Goal: Task Accomplishment & Management: Use online tool/utility

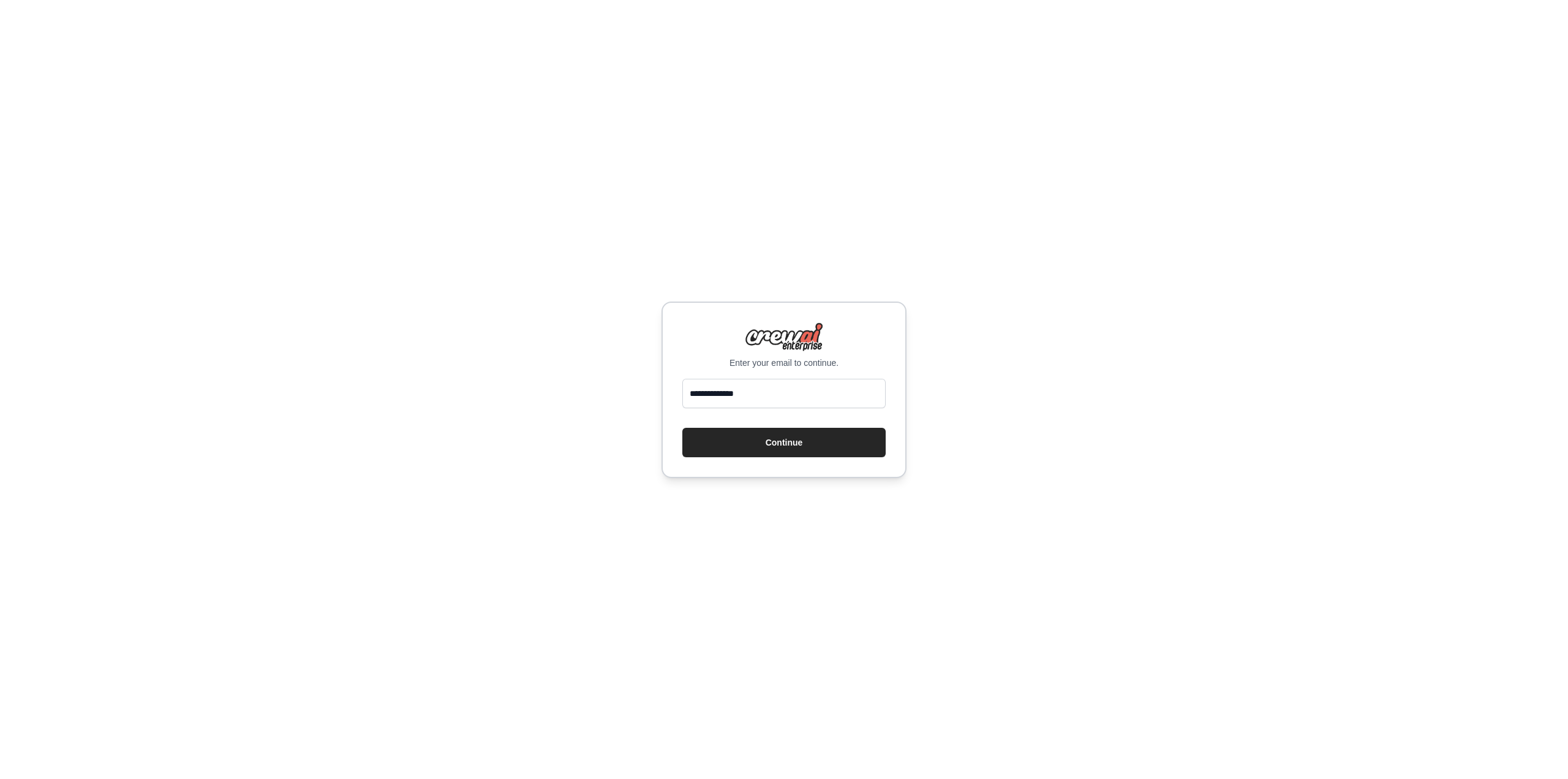
type input "**********"
click at [753, 440] on button "Continue" at bounding box center [784, 442] width 204 height 30
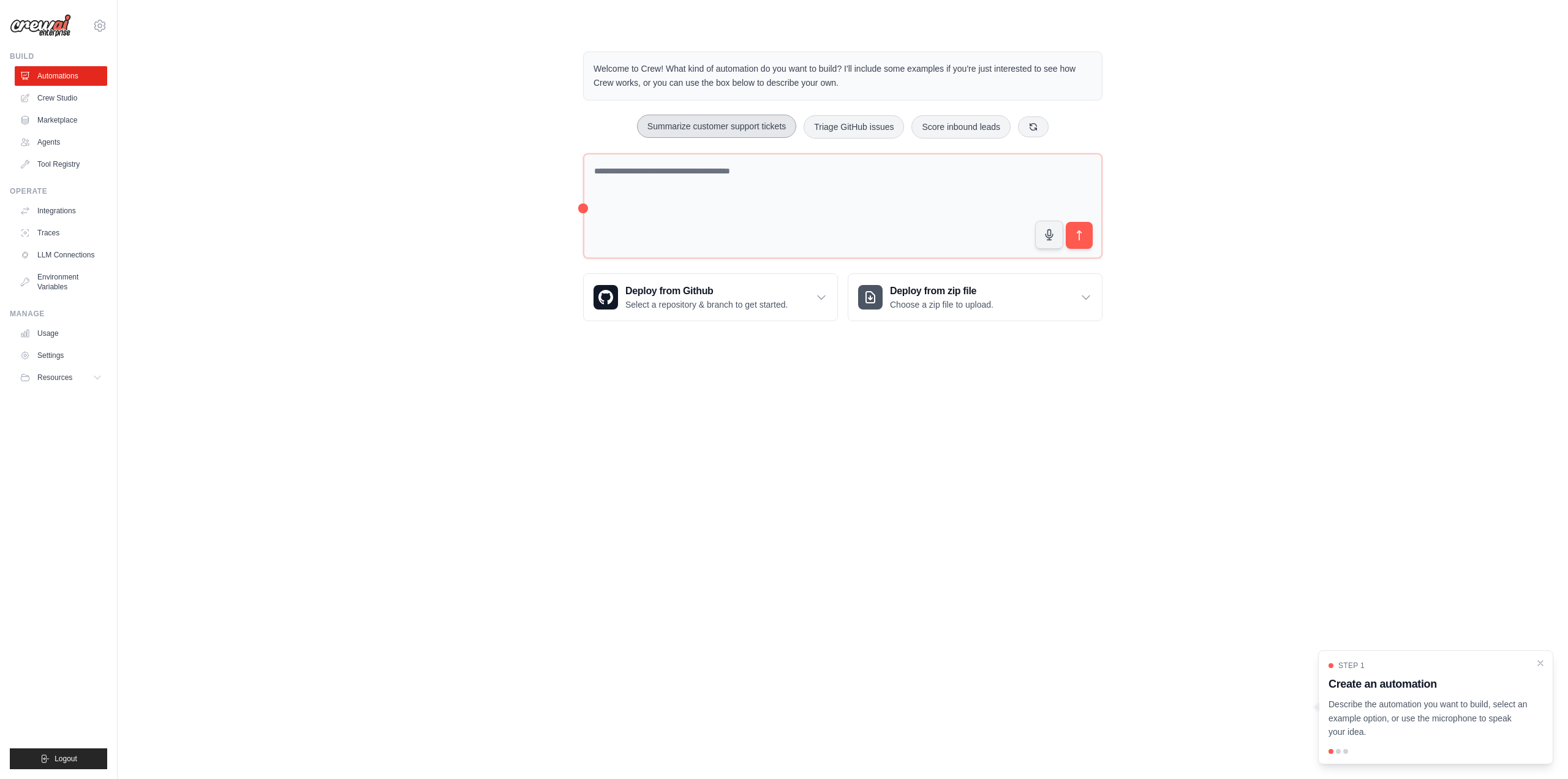
click at [694, 129] on button "Summarize customer support tickets" at bounding box center [716, 126] width 159 height 23
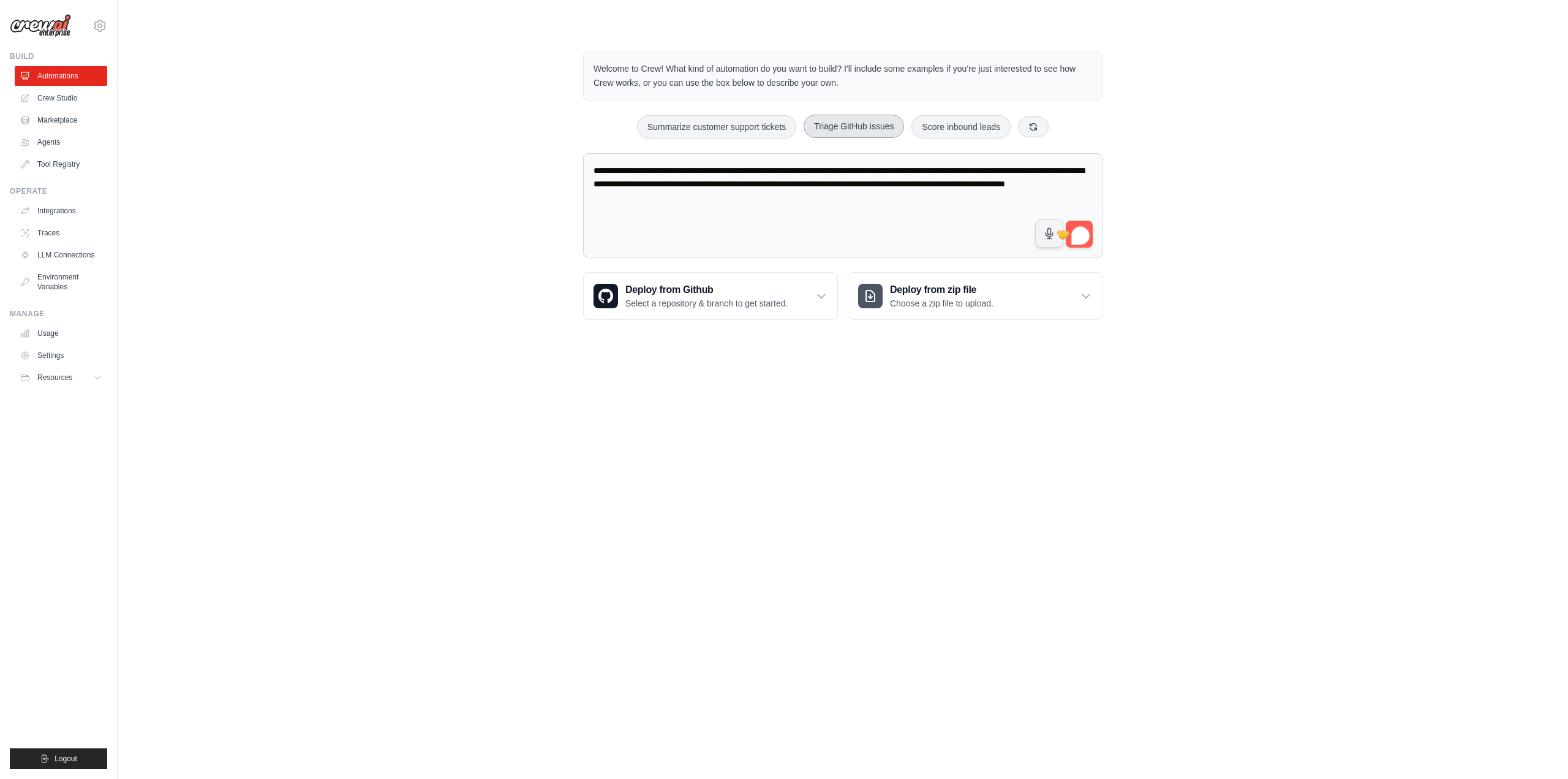
click at [867, 128] on button "Triage GitHub issues" at bounding box center [854, 126] width 100 height 23
click at [974, 125] on button "Score inbound leads" at bounding box center [961, 126] width 99 height 23
click at [1048, 126] on button at bounding box center [1033, 126] width 30 height 21
click at [943, 126] on button "Process invoices automatically" at bounding box center [962, 126] width 138 height 23
click at [853, 125] on button "Monitor website uptime" at bounding box center [831, 126] width 109 height 23
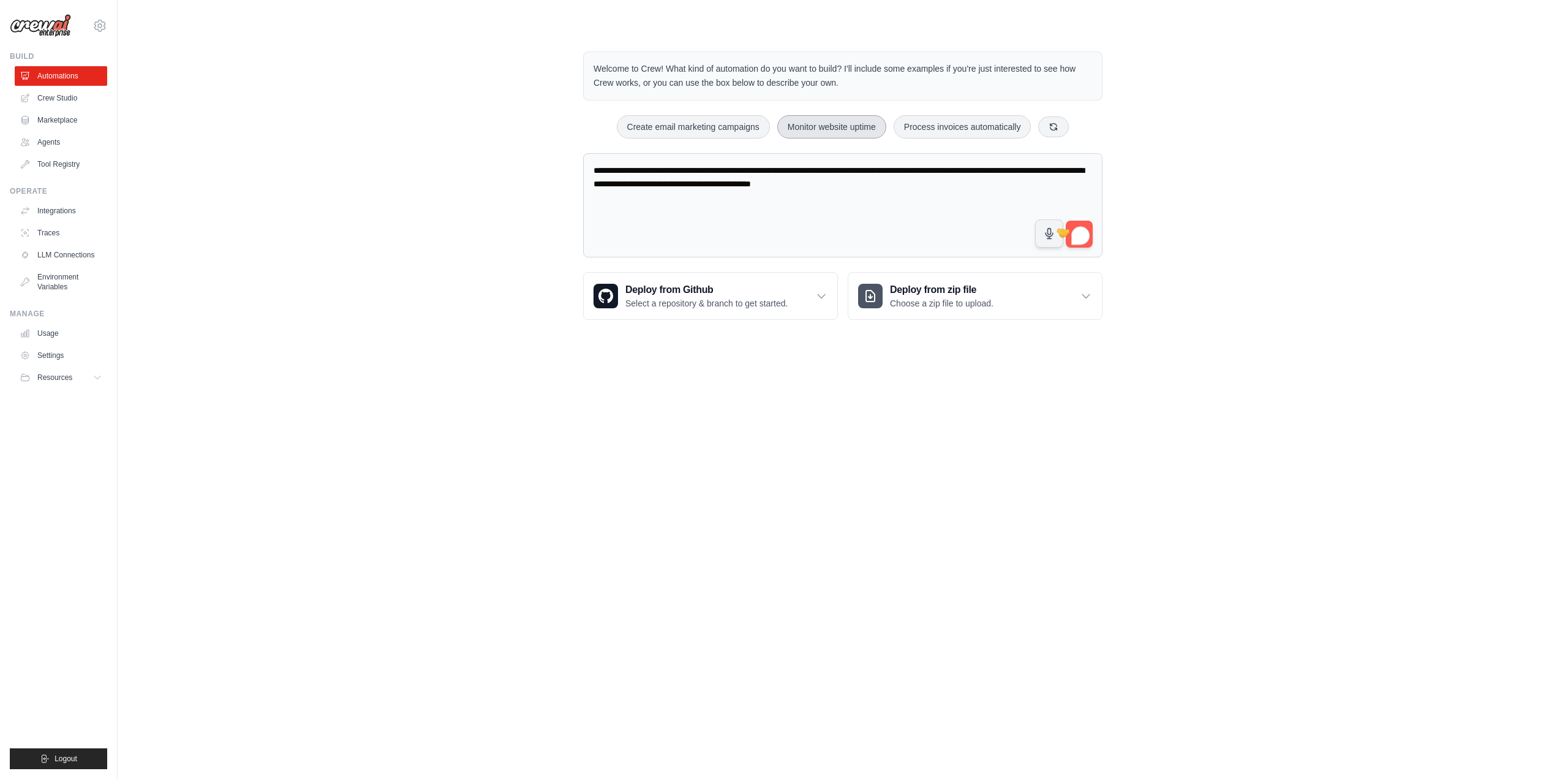
type textarea "**********"
click at [57, 95] on link "Crew Studio" at bounding box center [62, 98] width 92 height 20
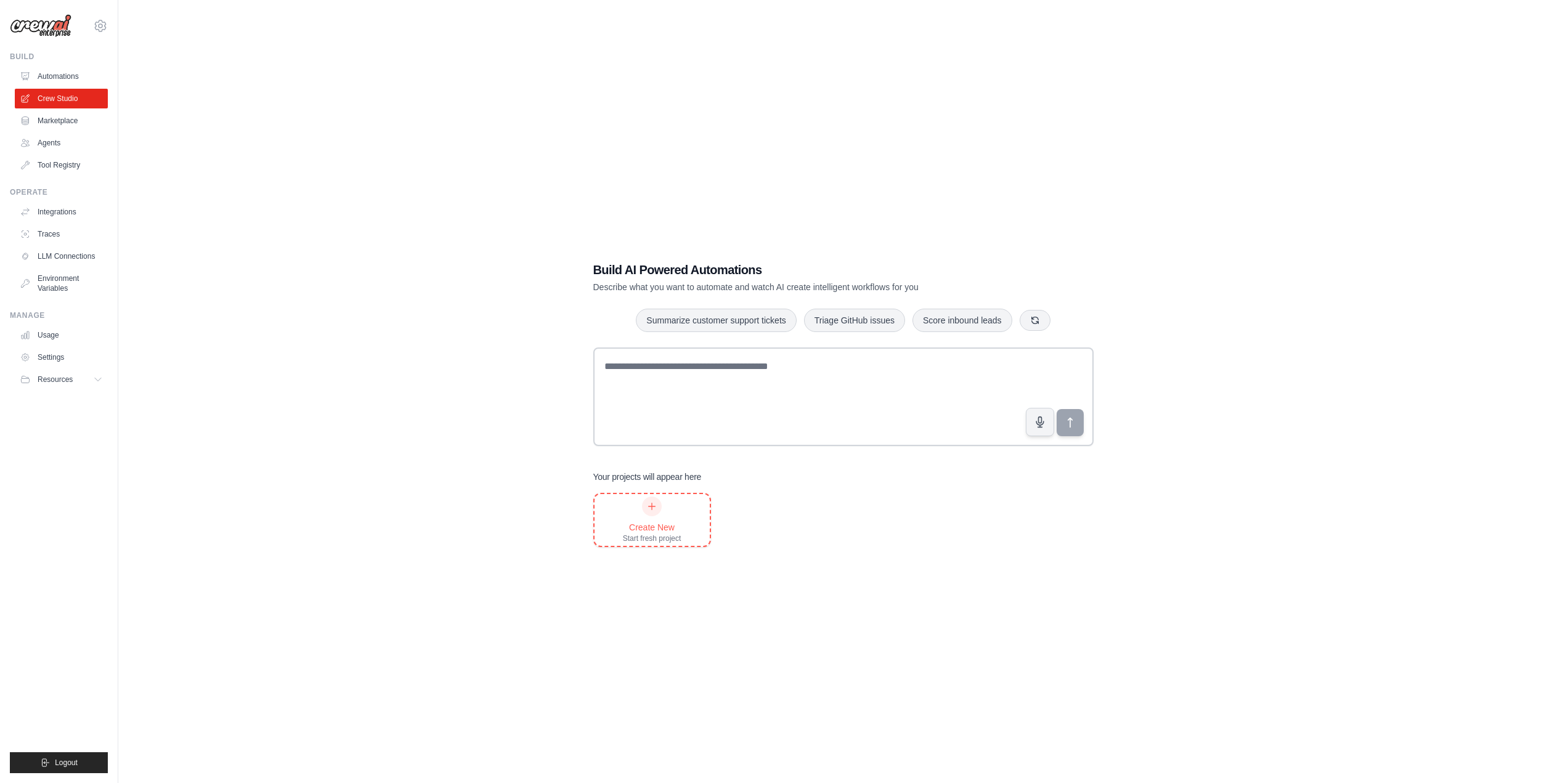
click at [647, 507] on icon at bounding box center [652, 506] width 10 height 10
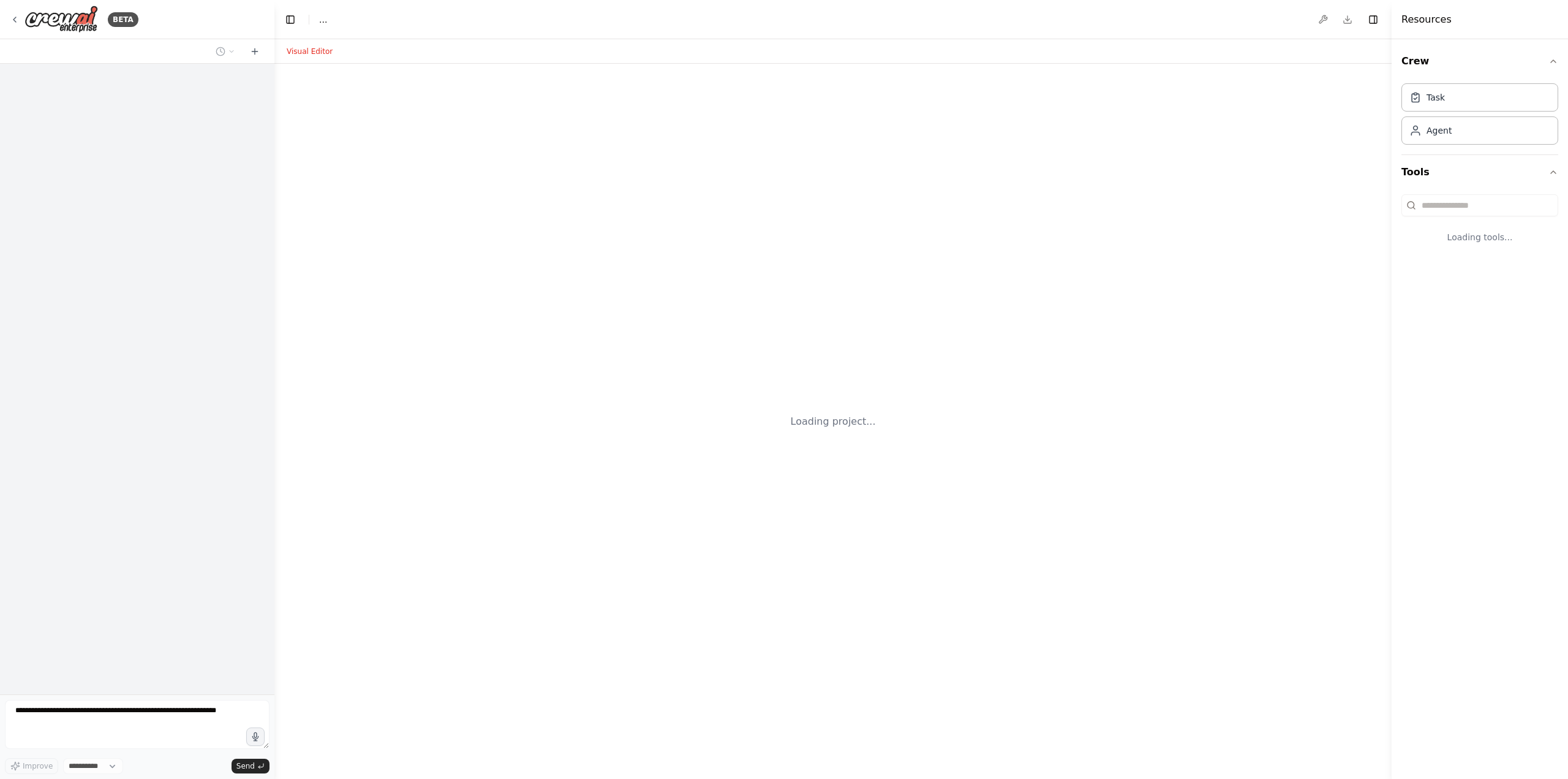
select select "****"
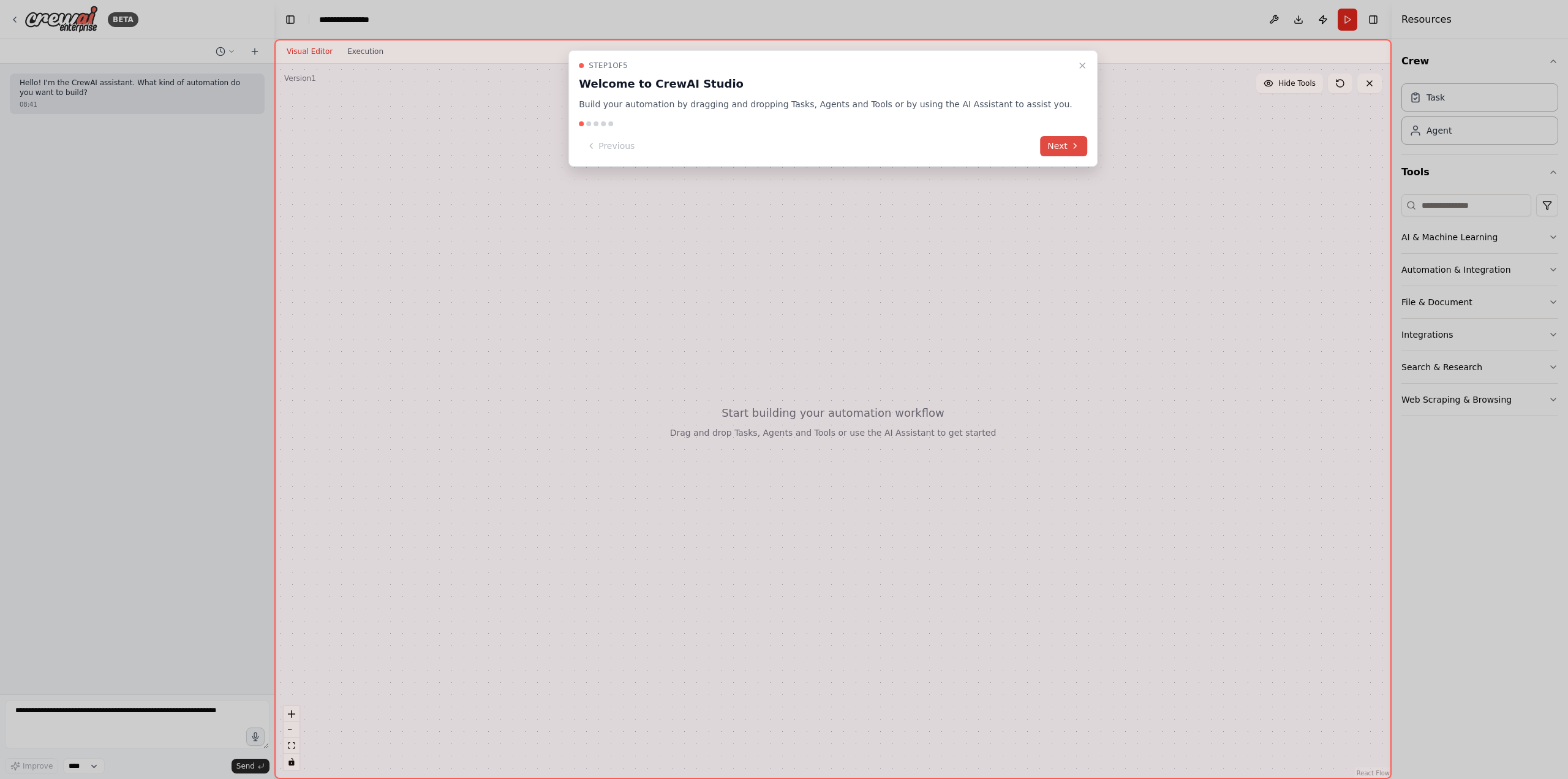
click at [1040, 145] on button "Next" at bounding box center [1063, 146] width 47 height 20
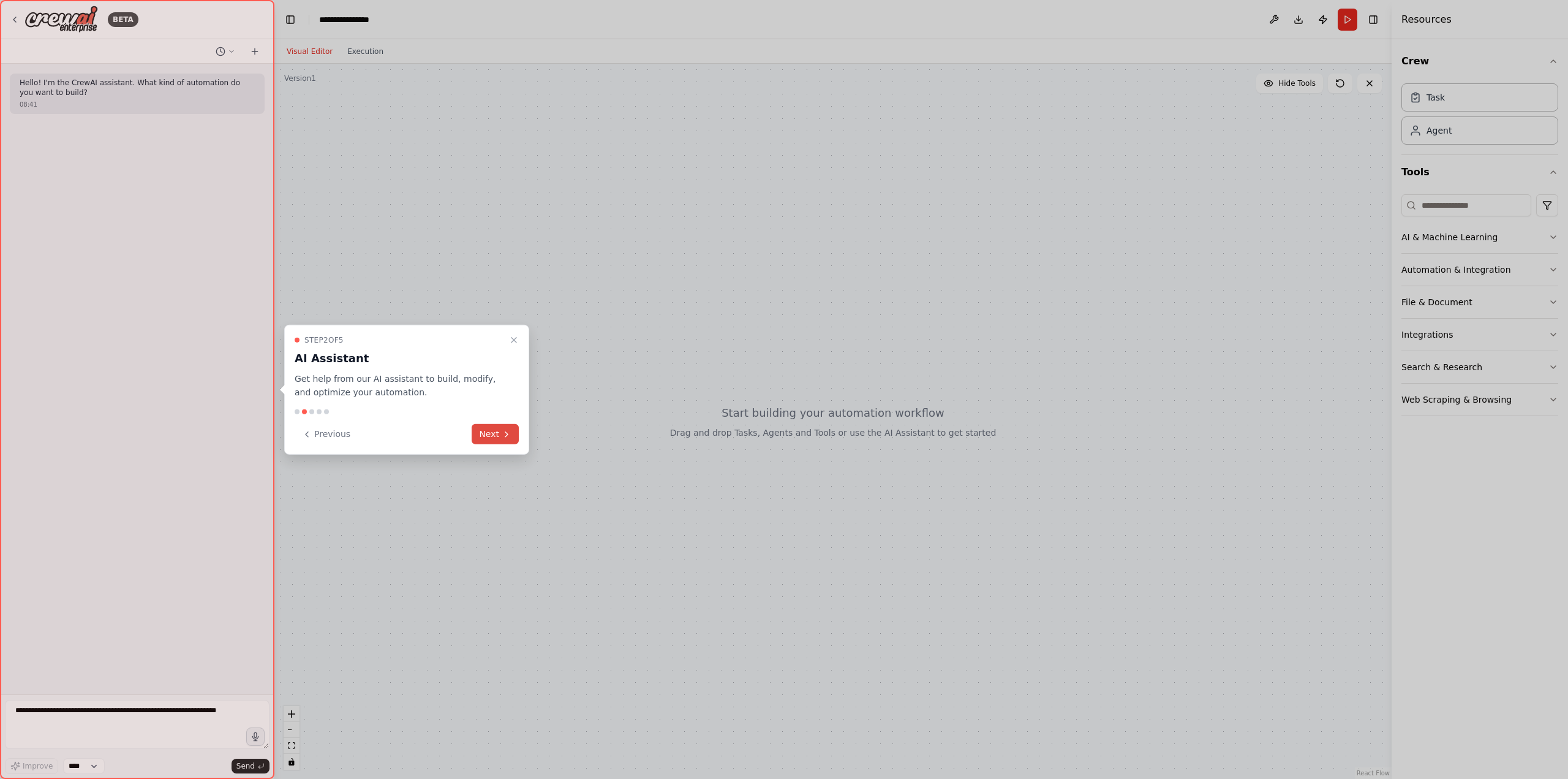
click at [496, 433] on button "Next" at bounding box center [495, 434] width 47 height 20
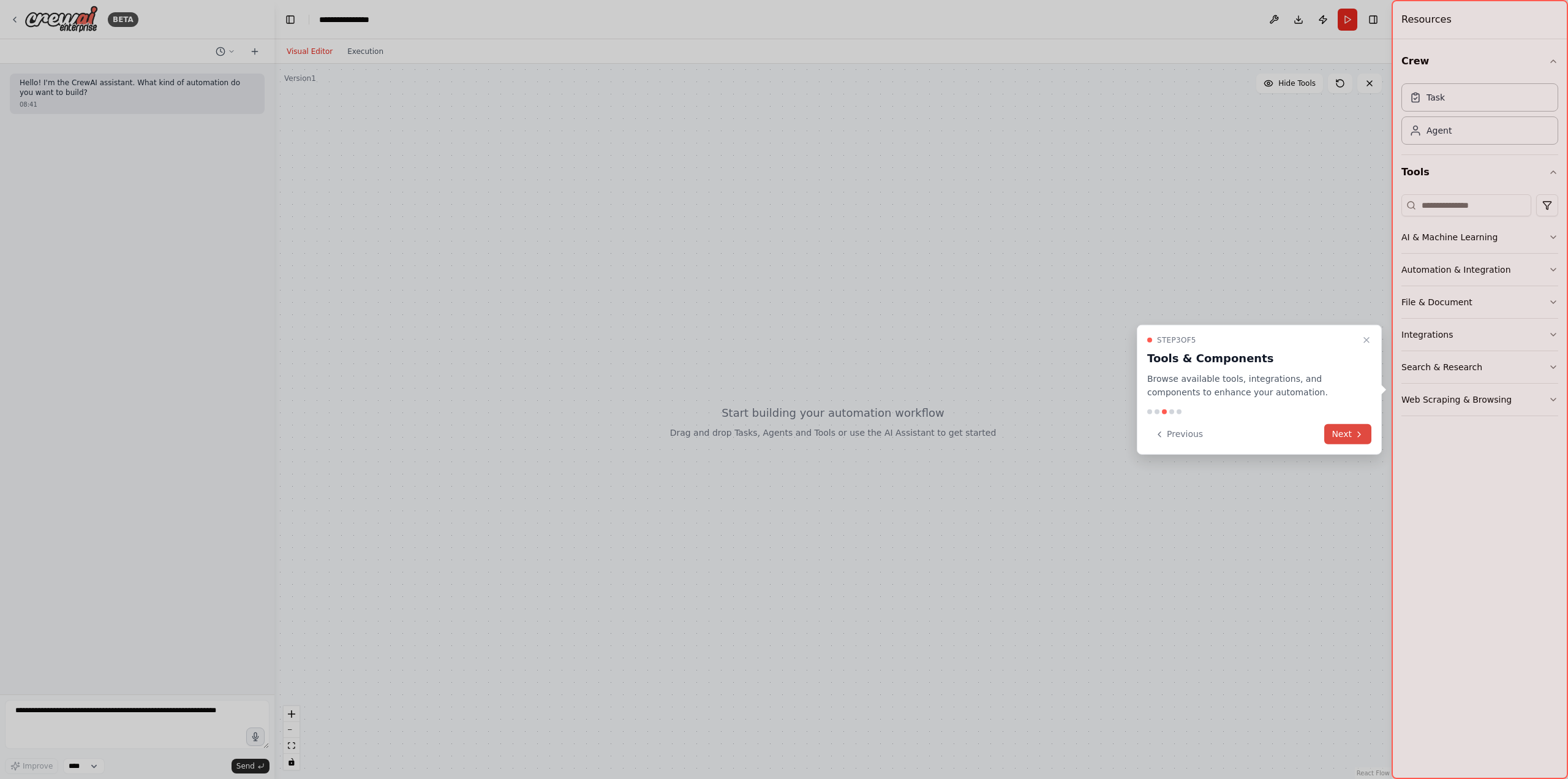
click at [1347, 432] on button "Next" at bounding box center [1348, 434] width 47 height 20
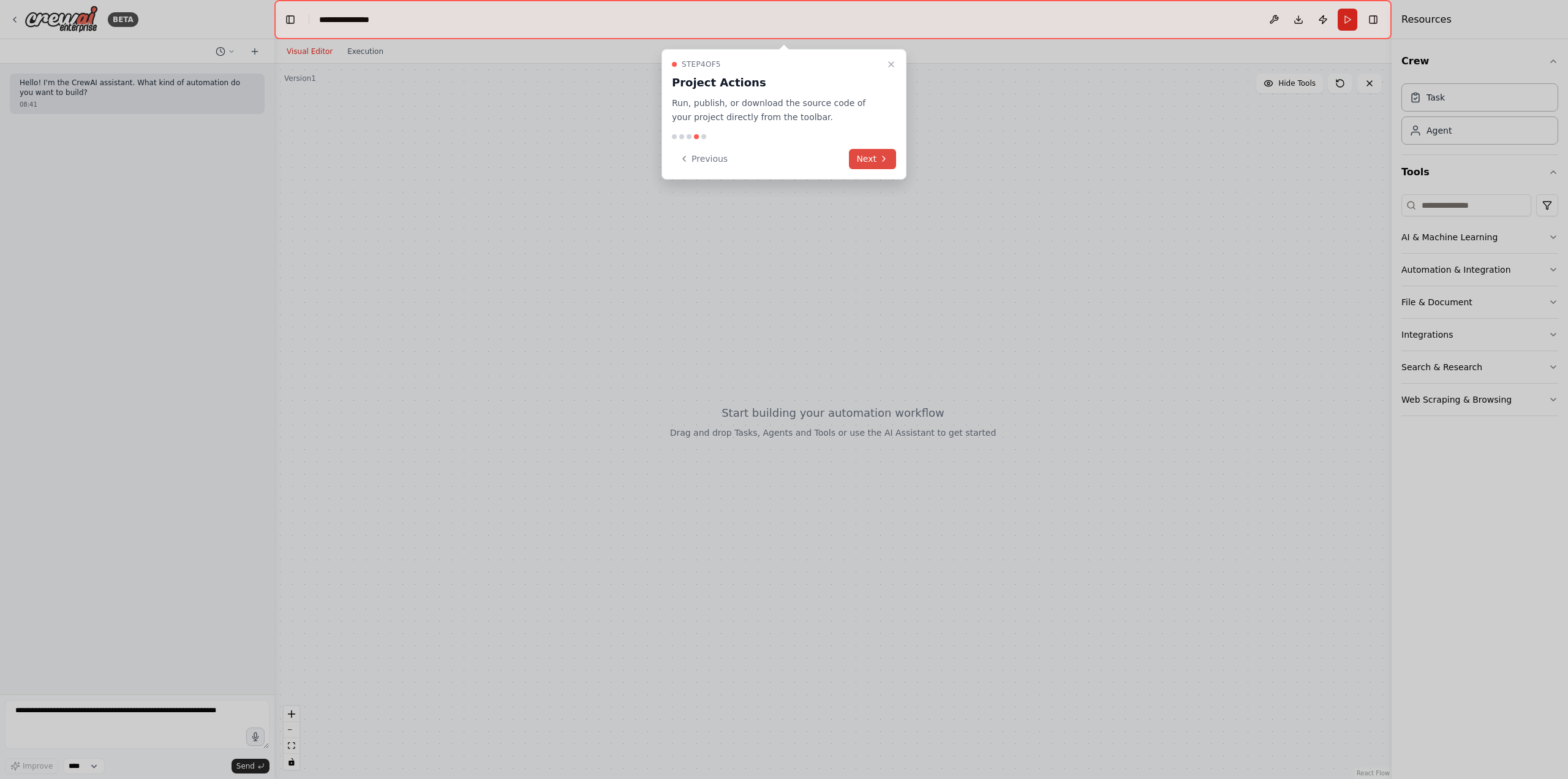
click at [865, 154] on button "Next" at bounding box center [872, 159] width 47 height 20
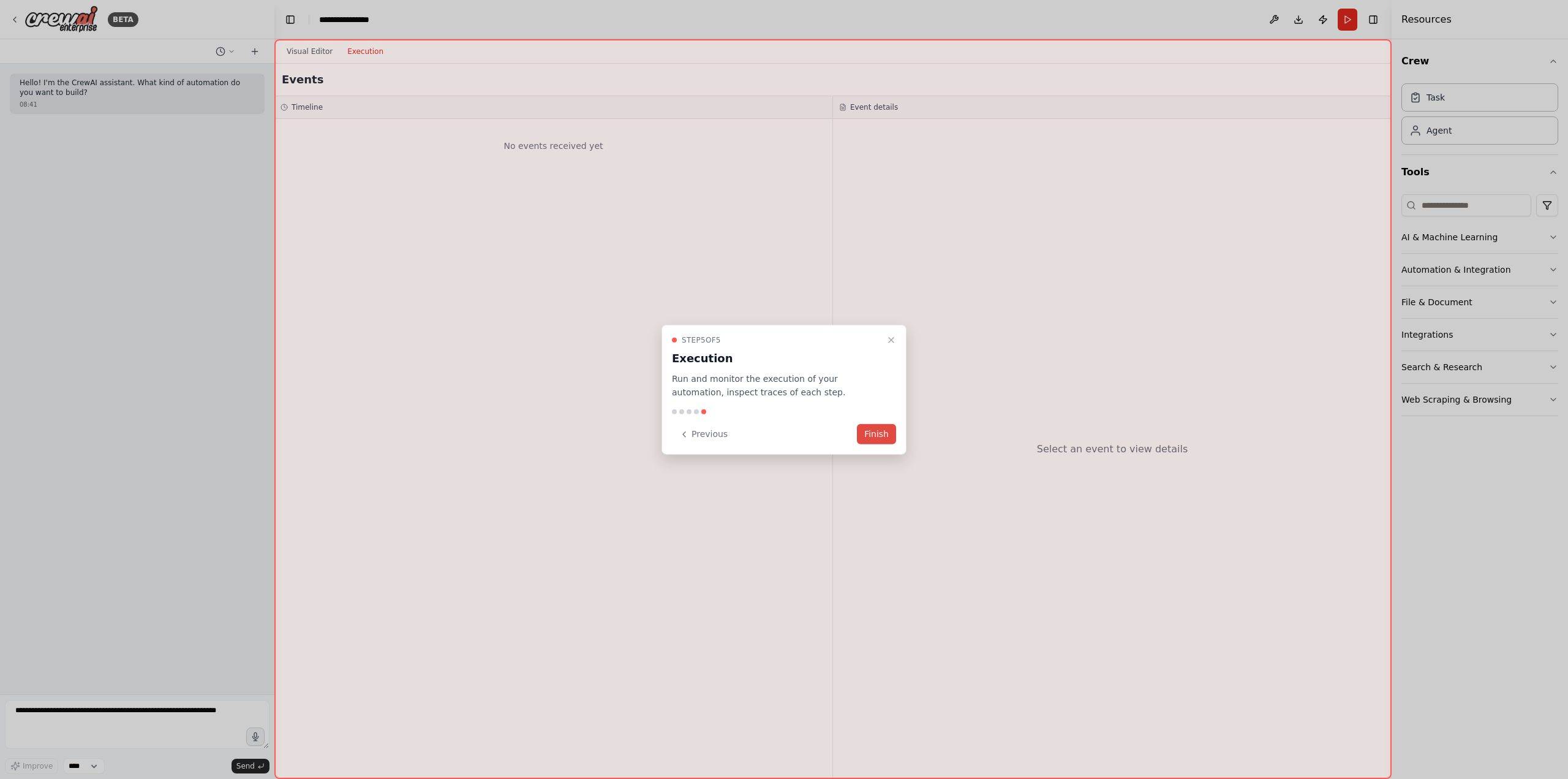
click at [876, 434] on button "Finish" at bounding box center [876, 434] width 39 height 20
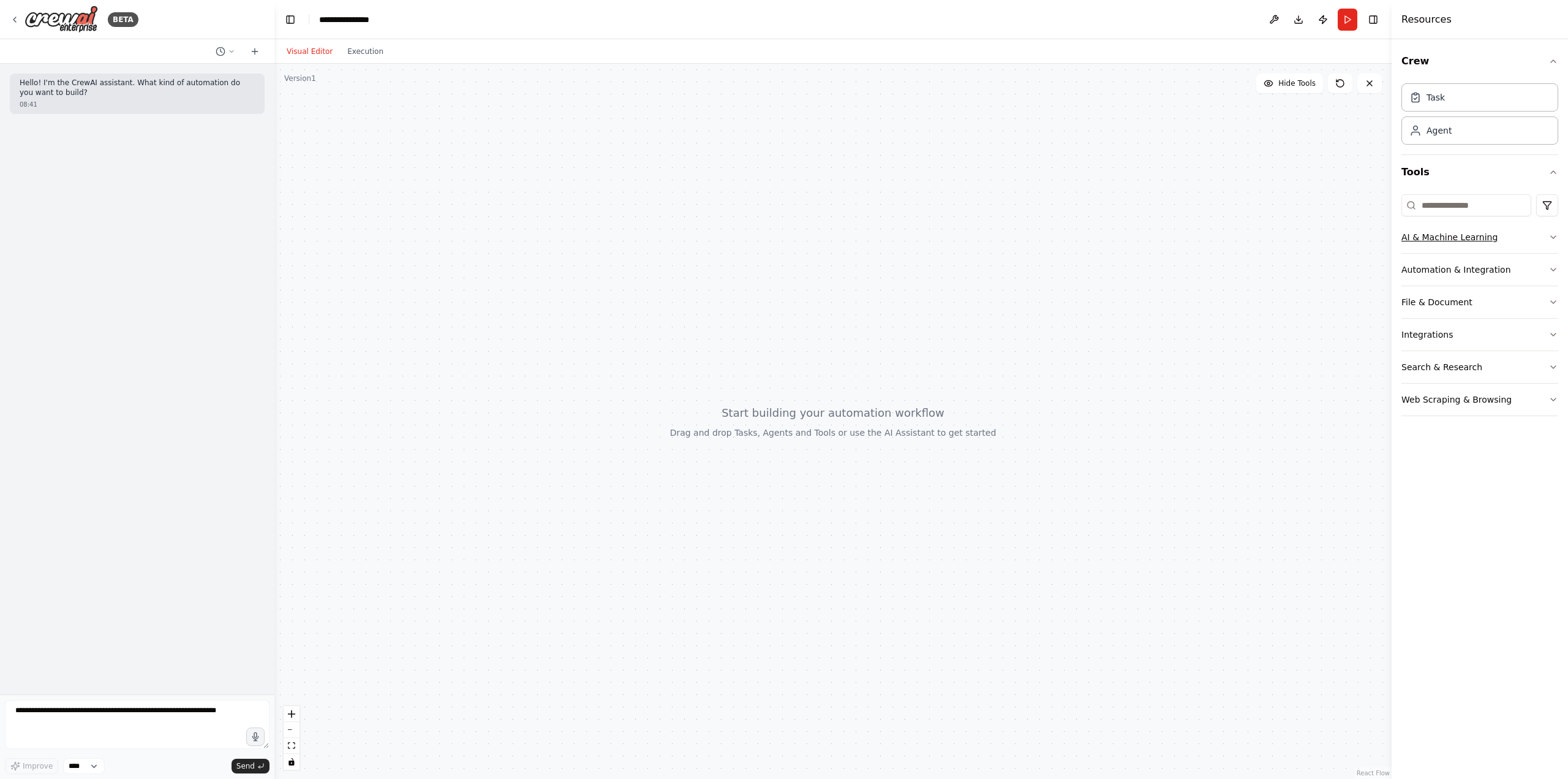
click at [1461, 237] on button "AI & Machine Learning" at bounding box center [1479, 237] width 157 height 32
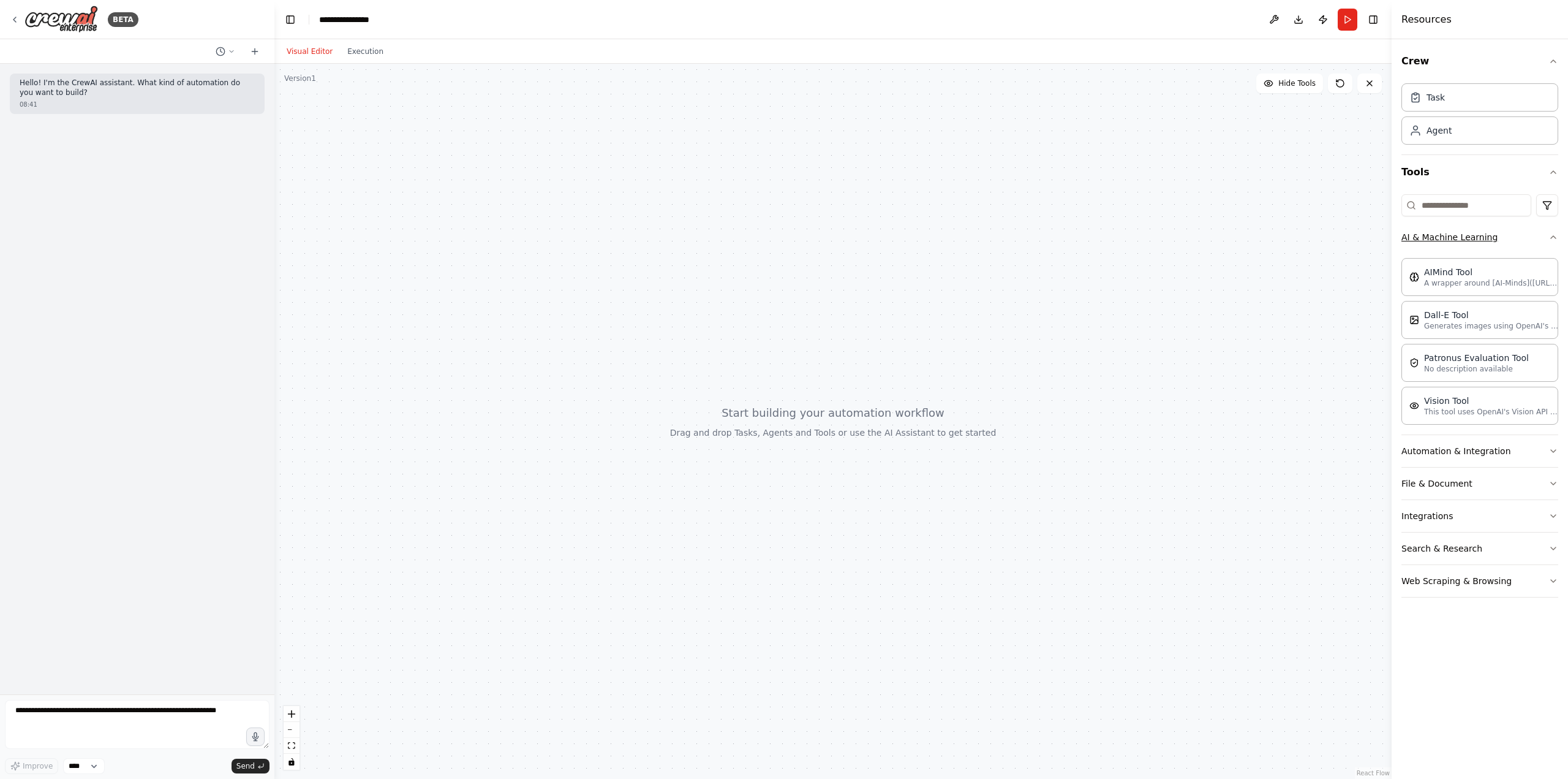
click at [1550, 234] on icon "button" at bounding box center [1554, 237] width 10 height 10
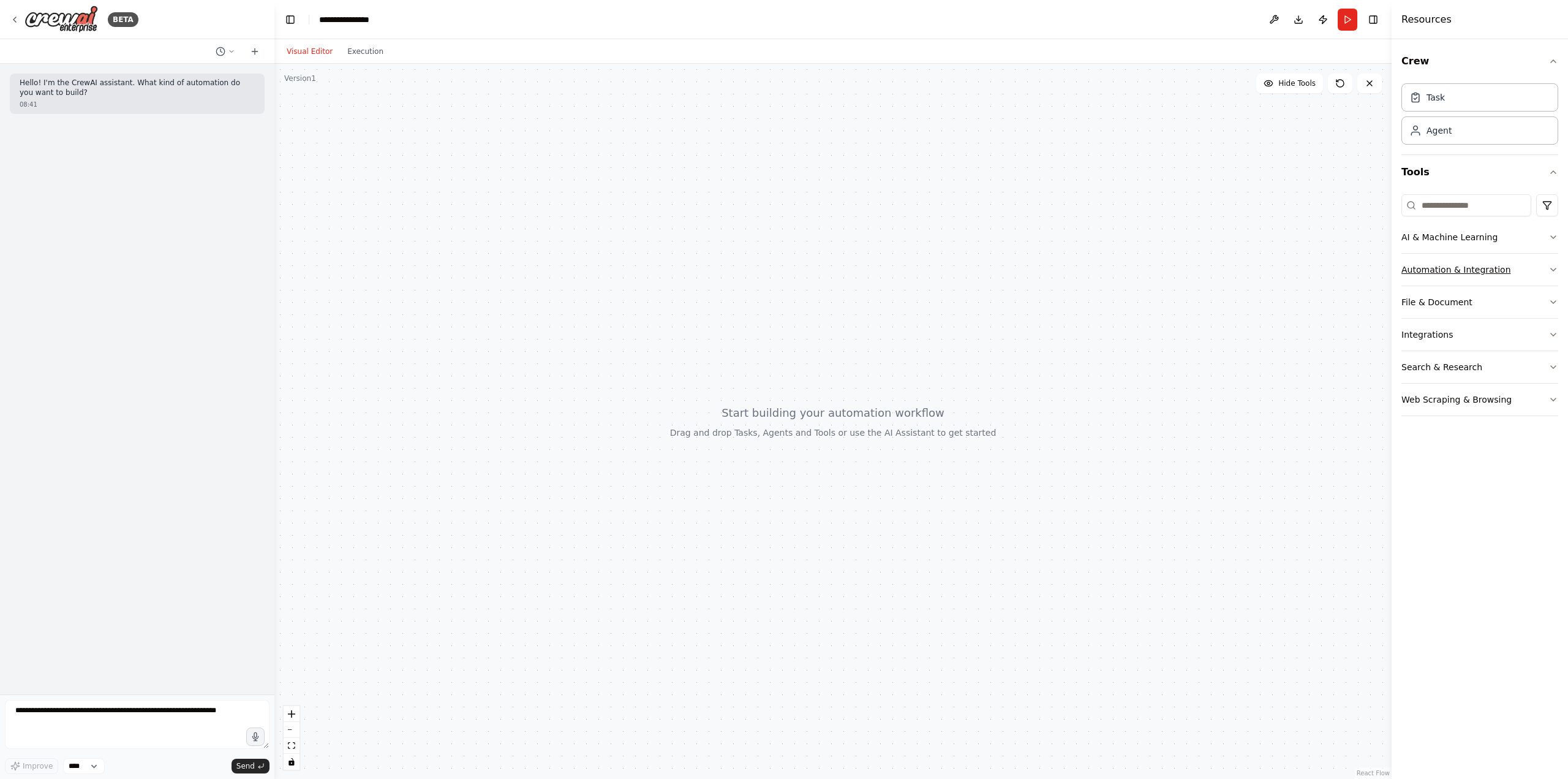
click at [1547, 267] on button "Automation & Integration" at bounding box center [1479, 270] width 157 height 32
click at [1551, 301] on icon "button" at bounding box center [1554, 302] width 10 height 10
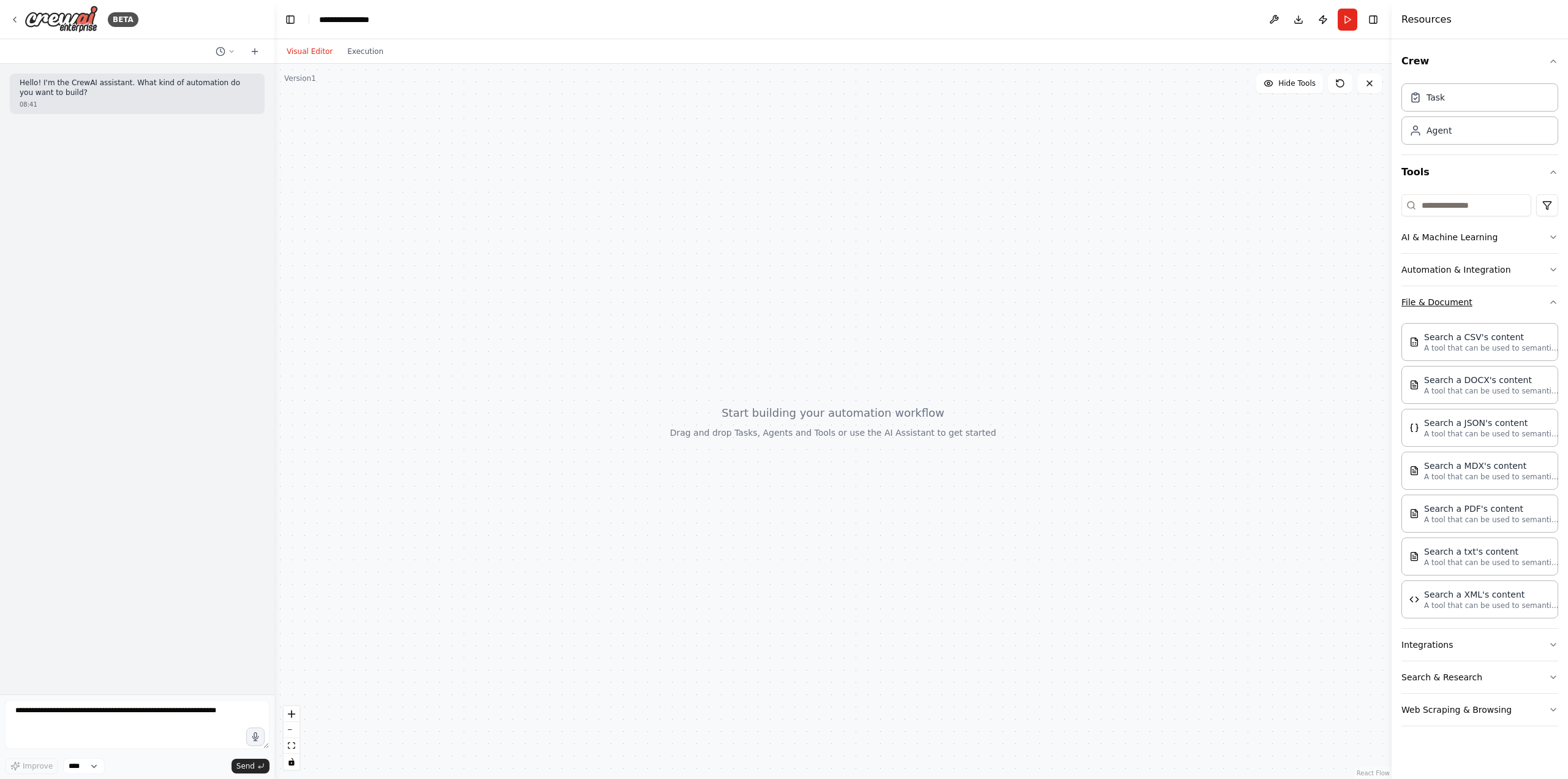
click at [1551, 301] on icon "button" at bounding box center [1554, 302] width 10 height 10
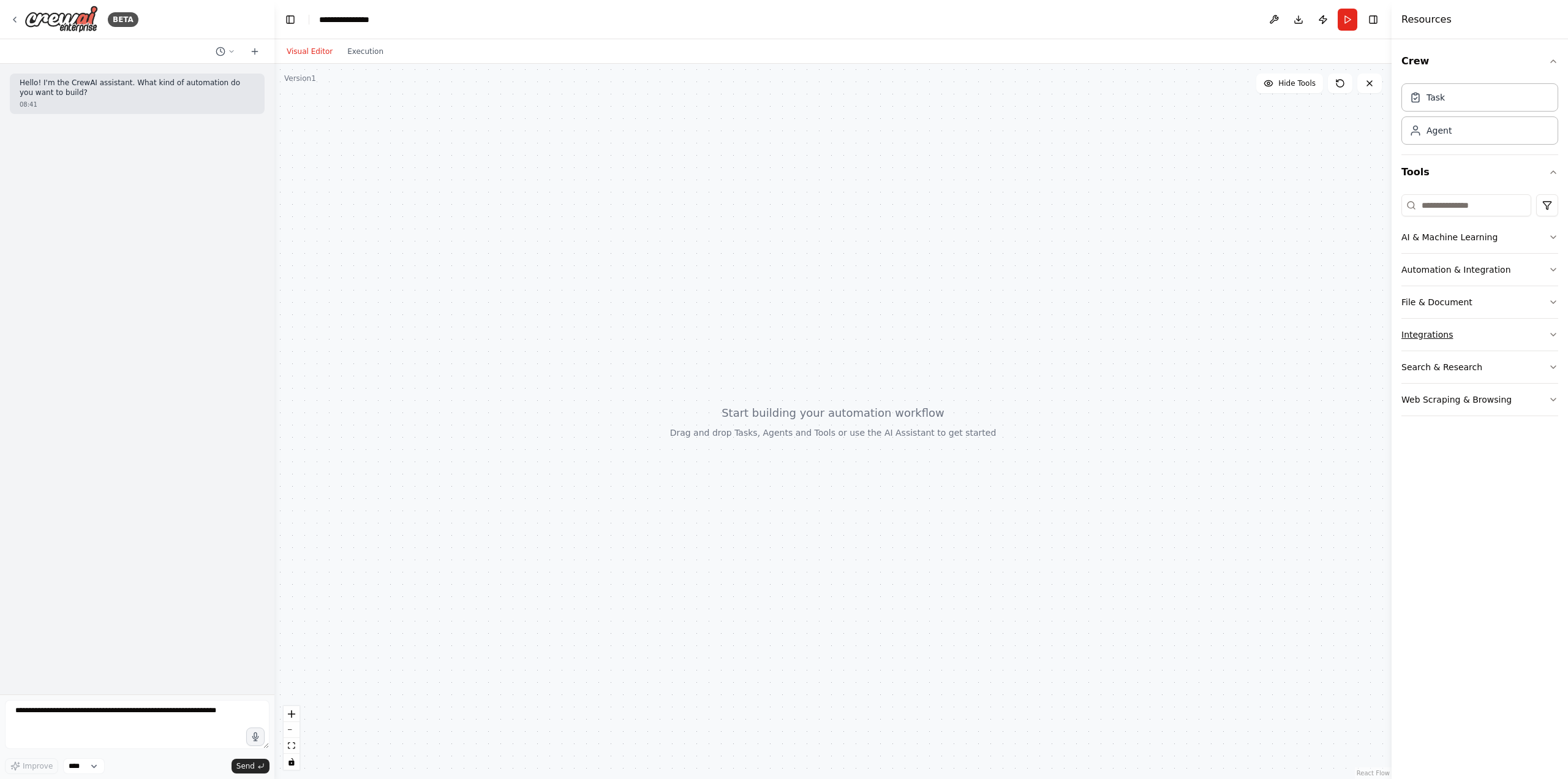
click at [1551, 330] on icon "button" at bounding box center [1554, 335] width 10 height 10
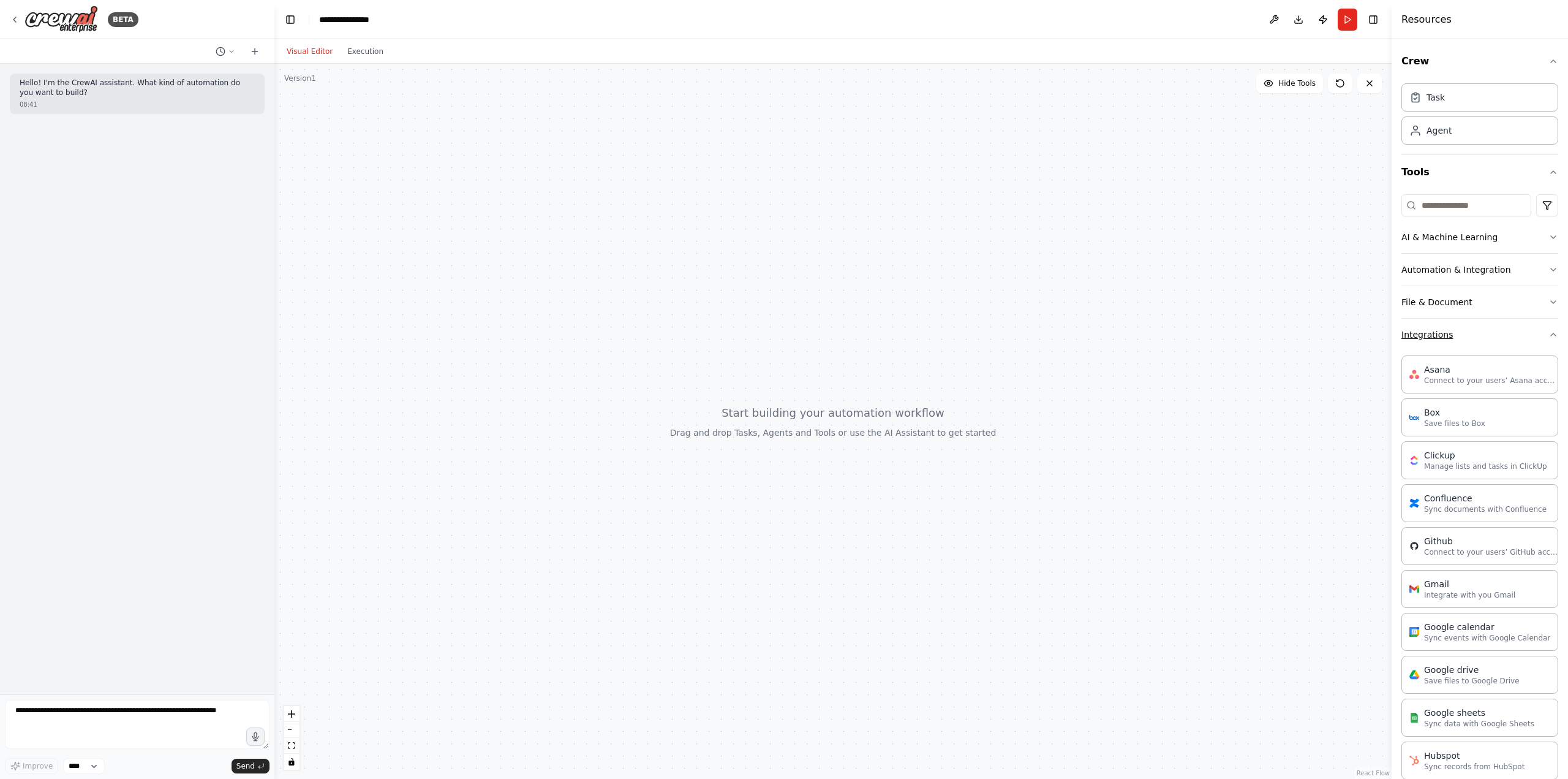
click at [1548, 335] on icon "button" at bounding box center [1554, 335] width 10 height 10
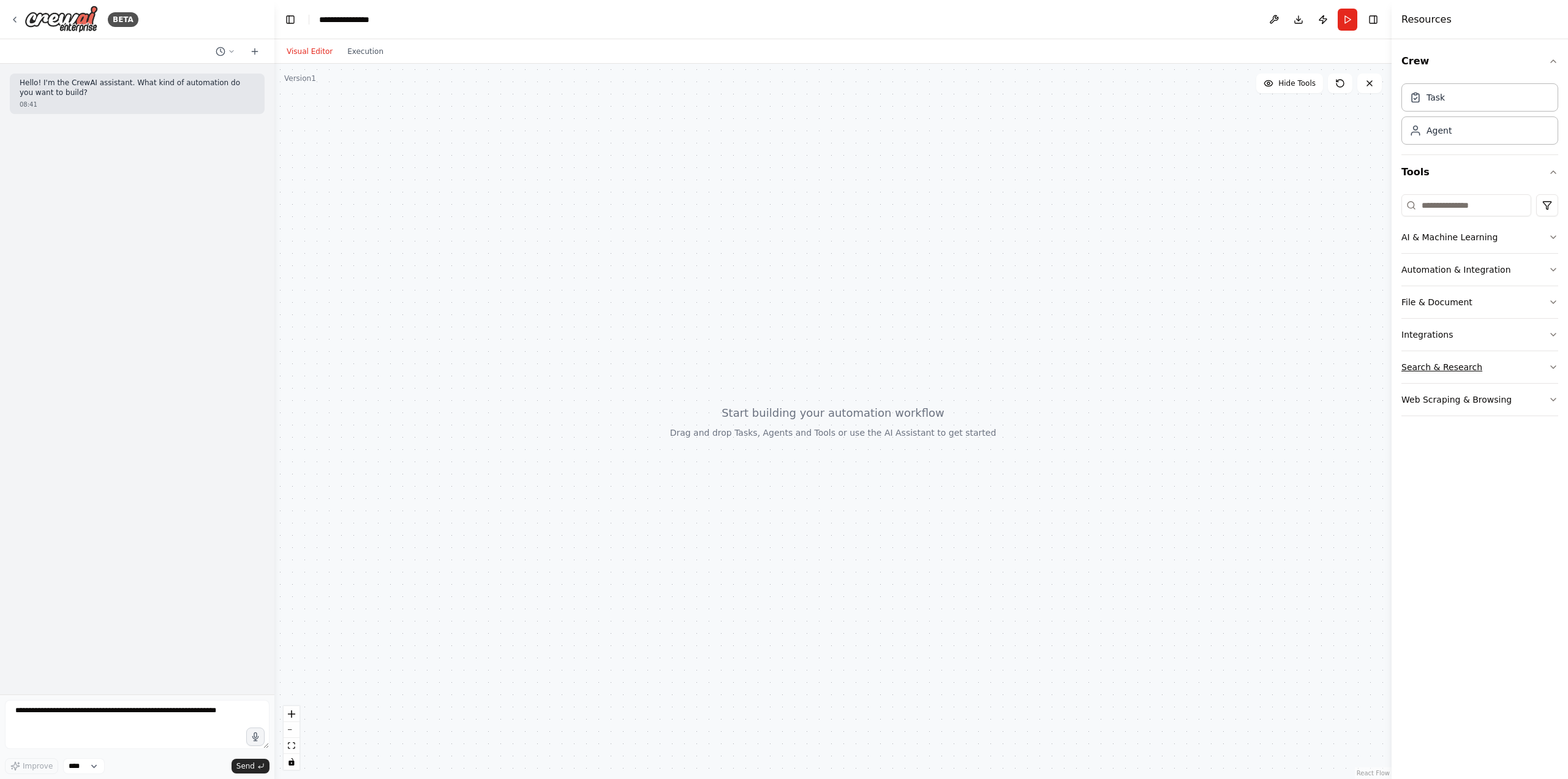
click at [1554, 365] on icon "button" at bounding box center [1554, 367] width 10 height 10
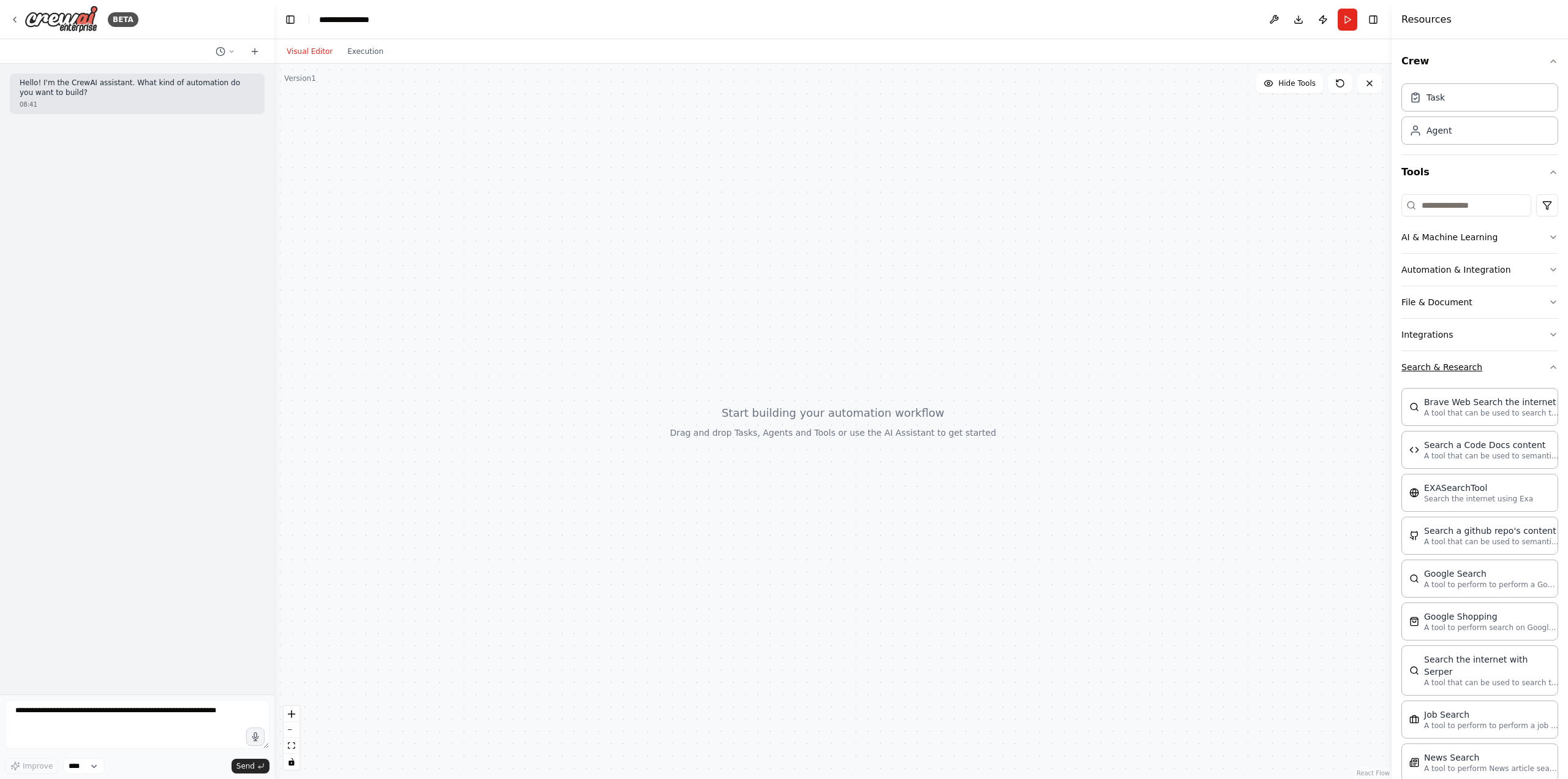
click at [1554, 365] on div "Crew Task Agent Tools AI & Machine Learning Automation & Integration File & Doc…" at bounding box center [1480, 409] width 176 height 740
click at [1548, 365] on icon "button" at bounding box center [1554, 367] width 10 height 10
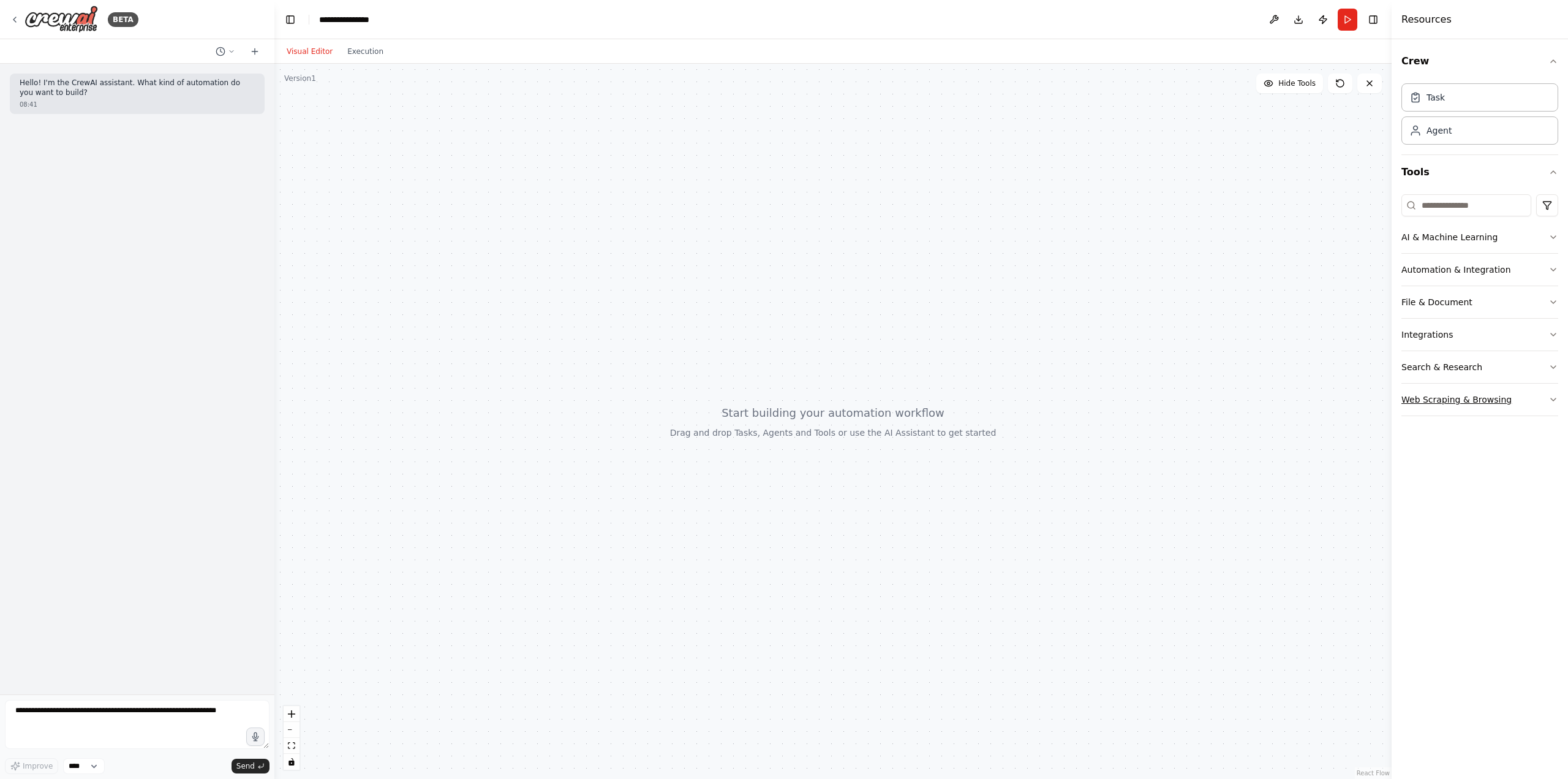
click at [1550, 400] on icon "button" at bounding box center [1554, 400] width 10 height 10
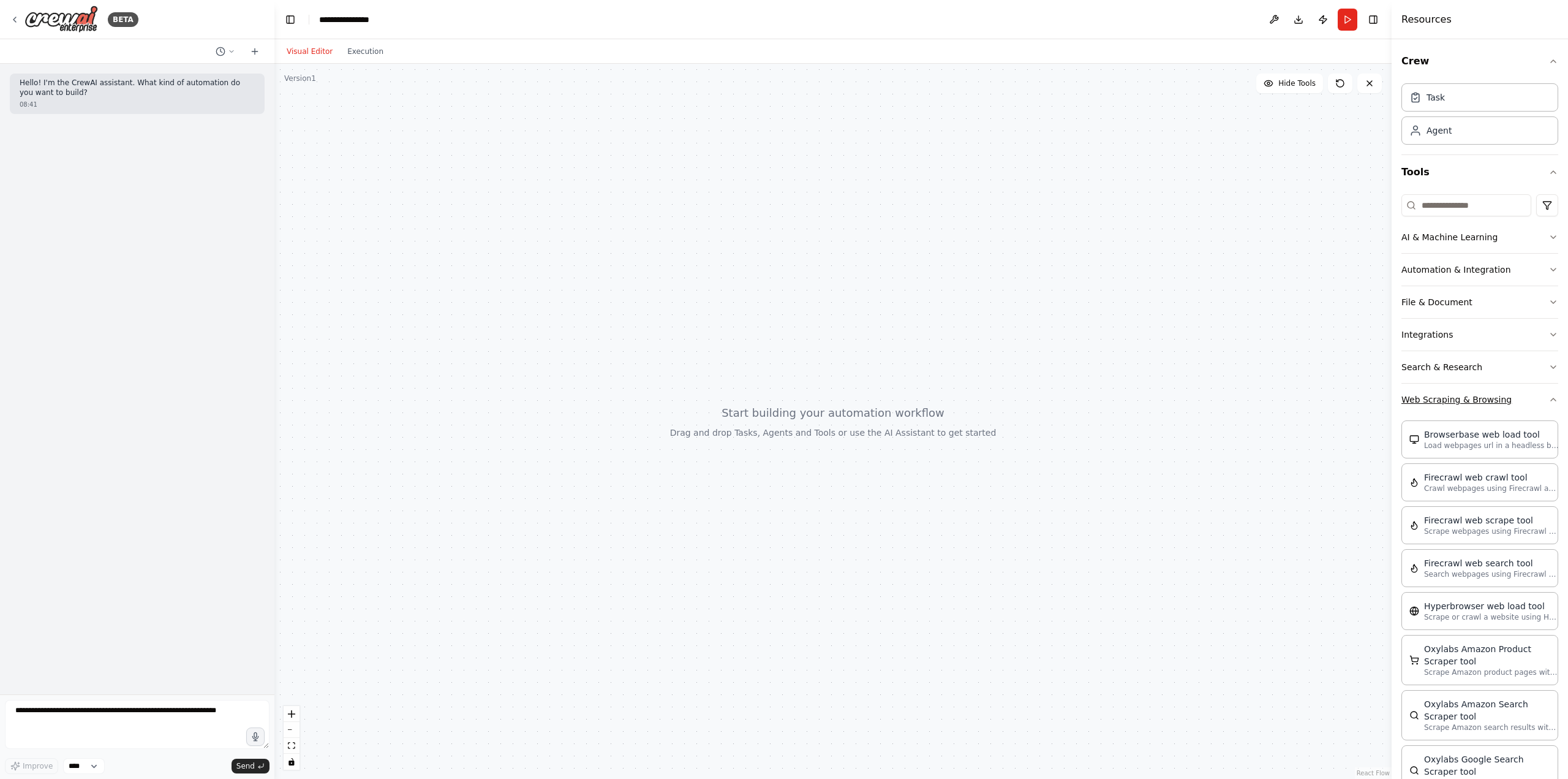
click at [1550, 400] on div "Crew Task Agent Tools AI & Machine Learning Automation & Integration File & Doc…" at bounding box center [1480, 409] width 176 height 740
click at [1551, 400] on icon "button" at bounding box center [1553, 399] width 5 height 2
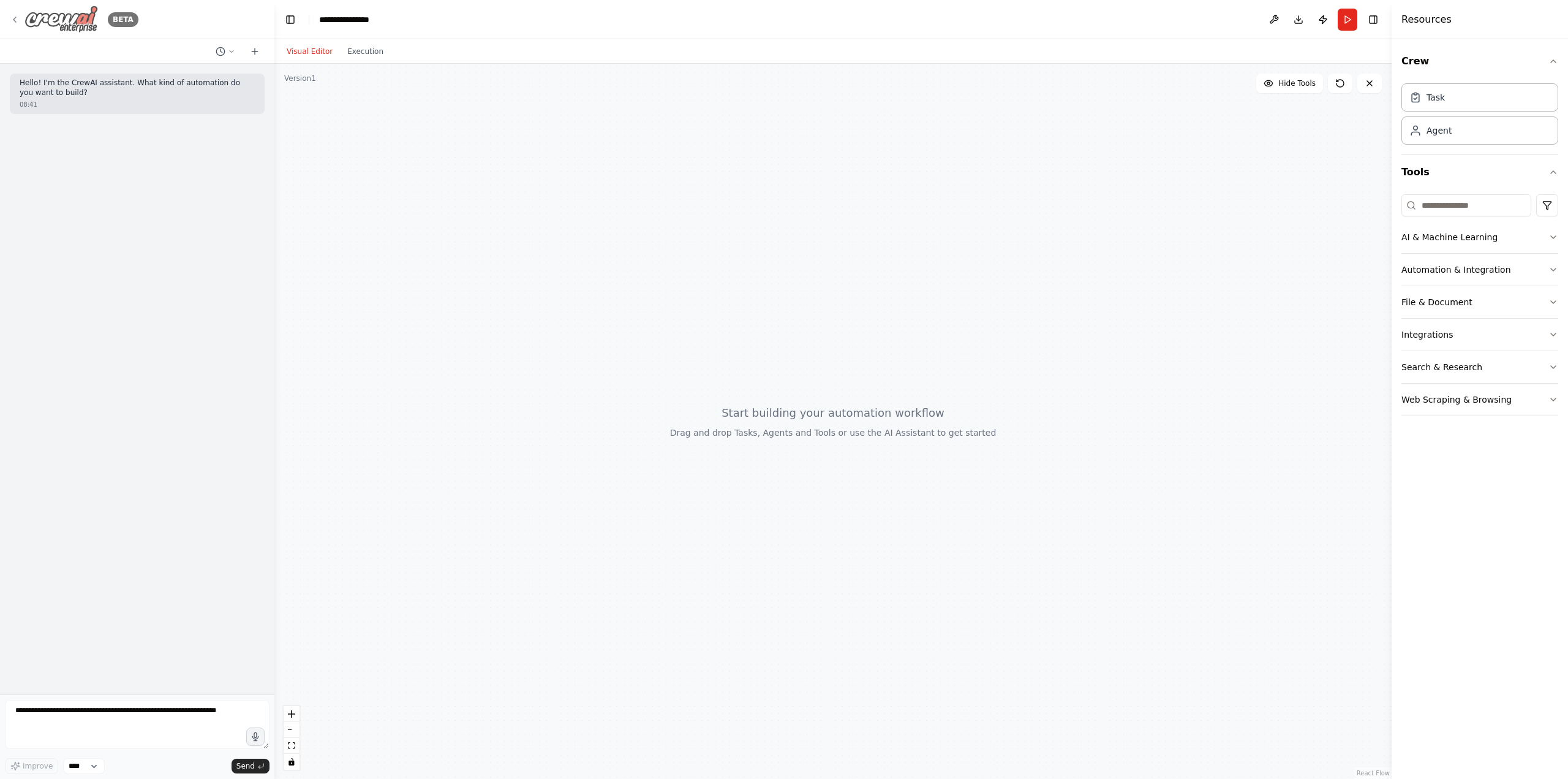
click at [14, 20] on icon at bounding box center [15, 20] width 10 height 10
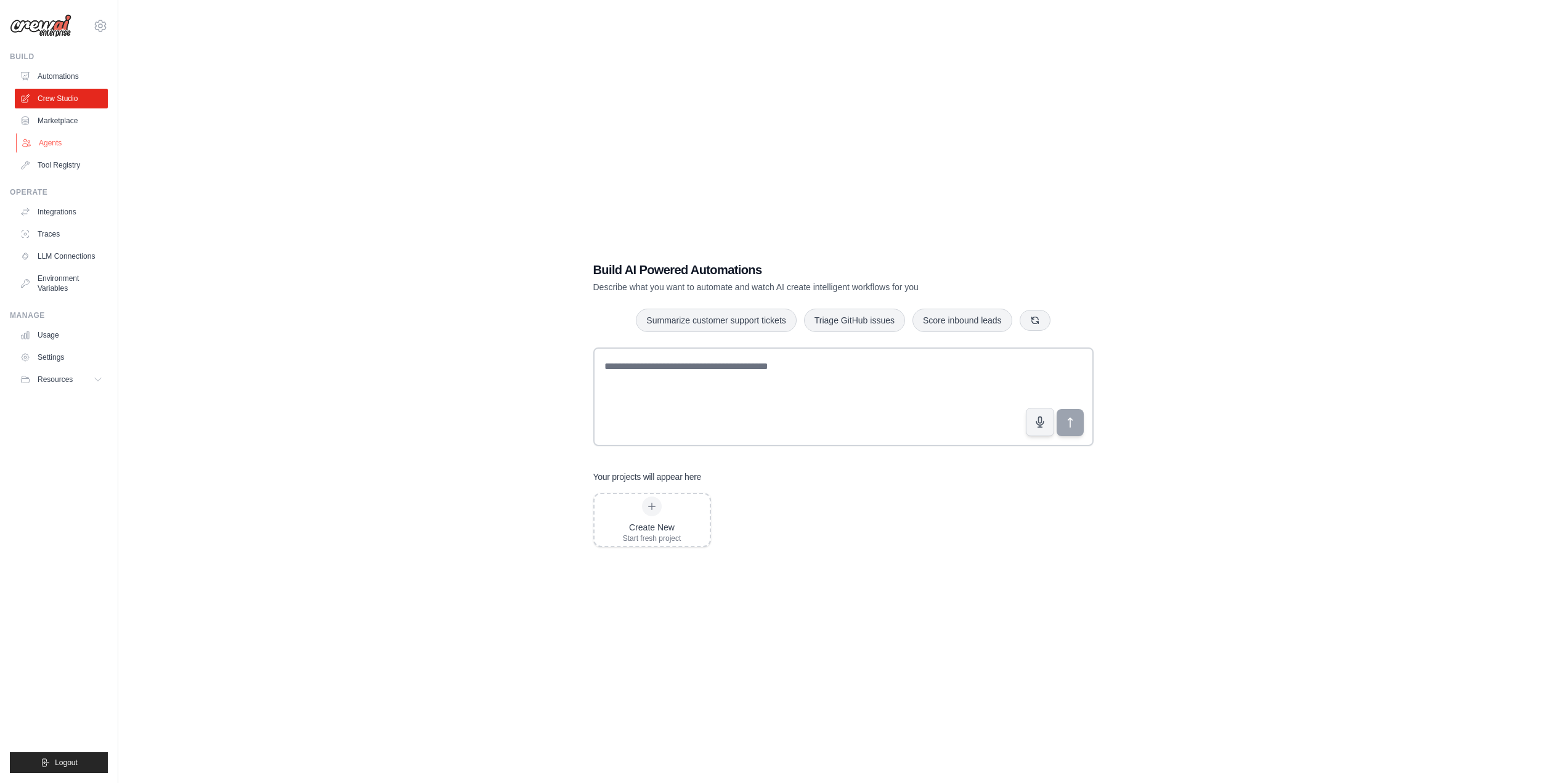
click at [62, 144] on link "Agents" at bounding box center [62, 142] width 93 height 20
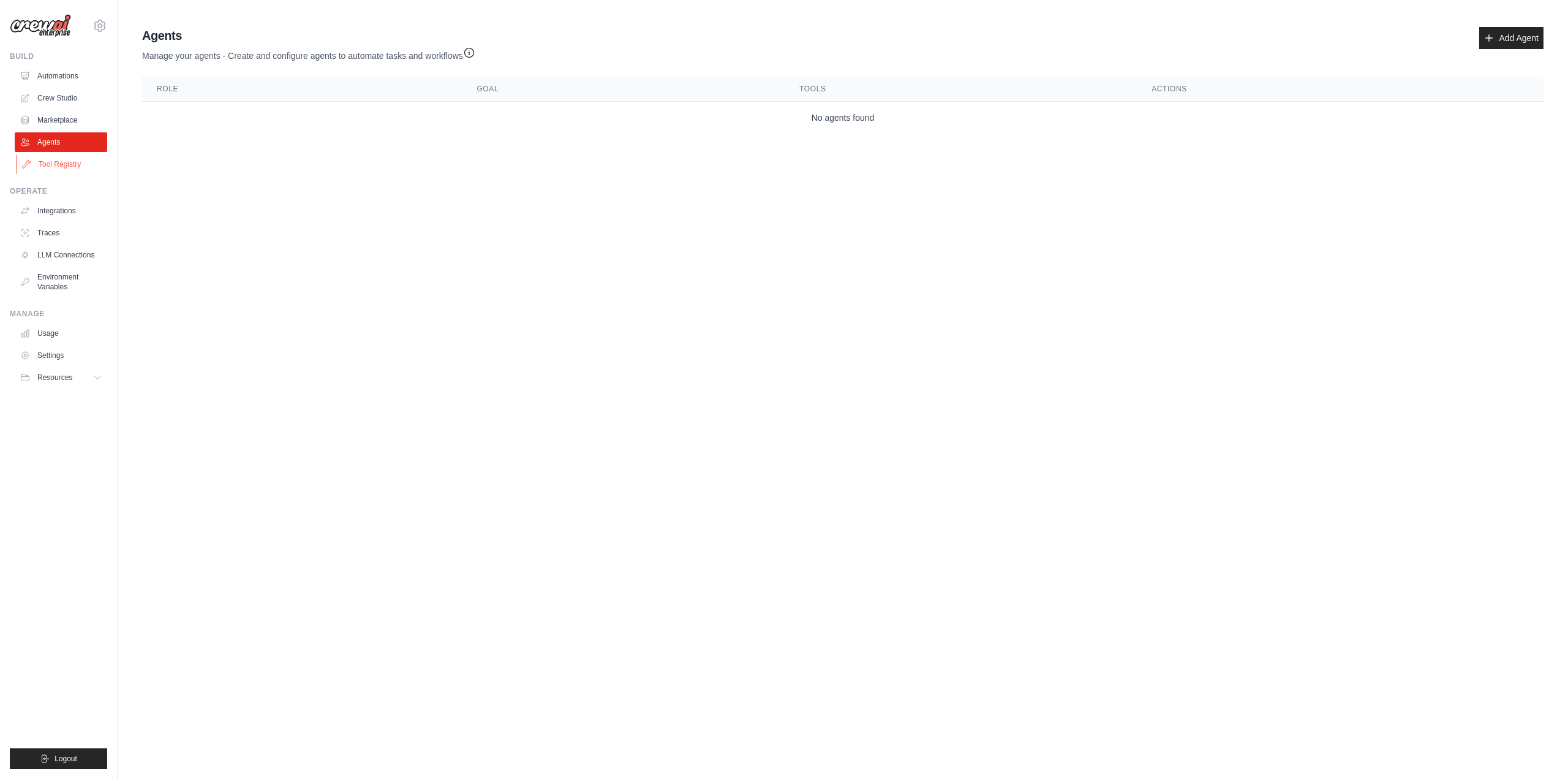
click at [74, 168] on link "Tool Registry" at bounding box center [62, 164] width 92 height 20
